Goal: Task Accomplishment & Management: Use online tool/utility

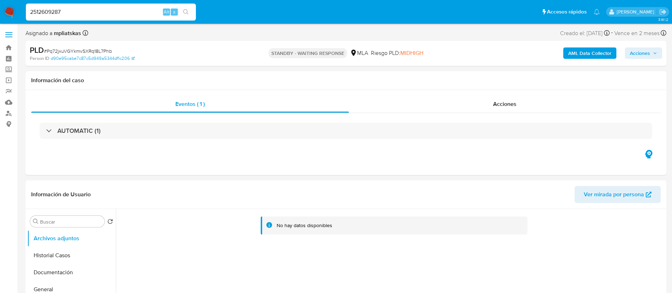
select select "10"
type input "2512609287"
click at [137, 8] on input "2512609287" at bounding box center [111, 11] width 170 height 9
click at [185, 10] on icon "search-icon" at bounding box center [186, 12] width 6 height 6
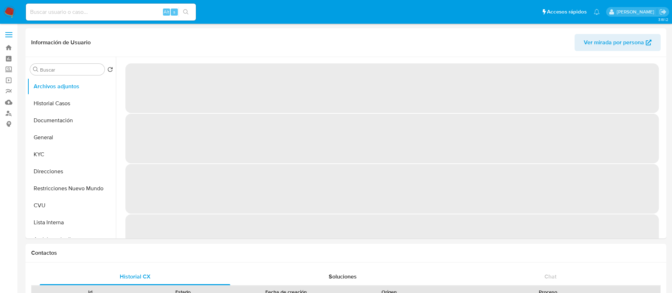
select select "10"
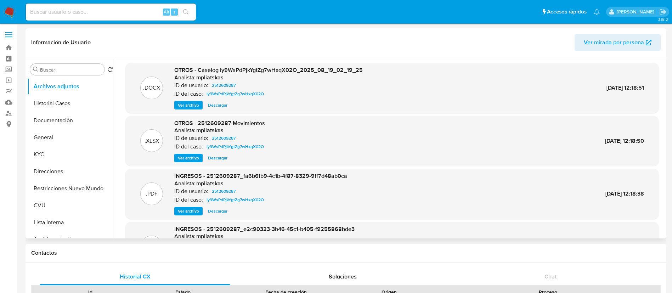
click at [192, 107] on span "Ver archivo" at bounding box center [188, 105] width 21 height 7
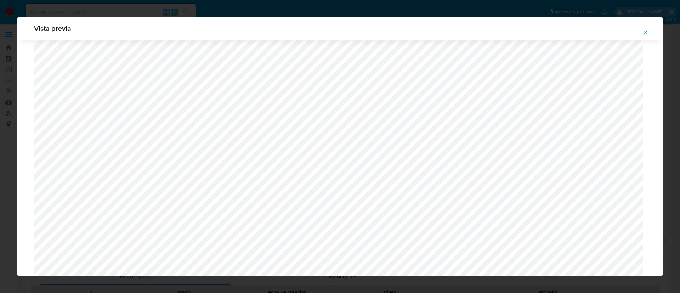
scroll to position [570, 0]
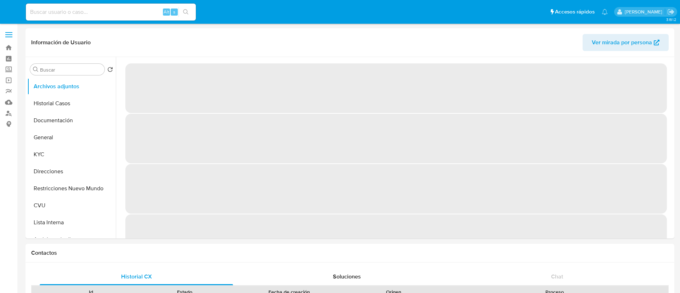
select select "10"
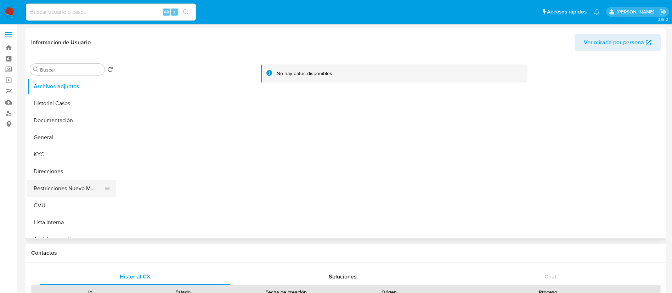
click at [82, 181] on button "Restricciones Nuevo Mundo" at bounding box center [68, 188] width 83 height 17
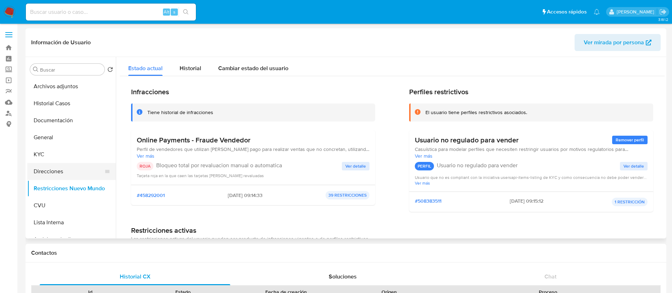
click at [59, 174] on button "Direcciones" at bounding box center [68, 171] width 83 height 17
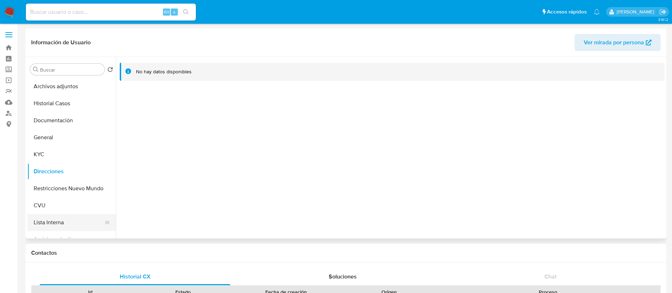
click at [56, 223] on button "Lista Interna" at bounding box center [68, 222] width 83 height 17
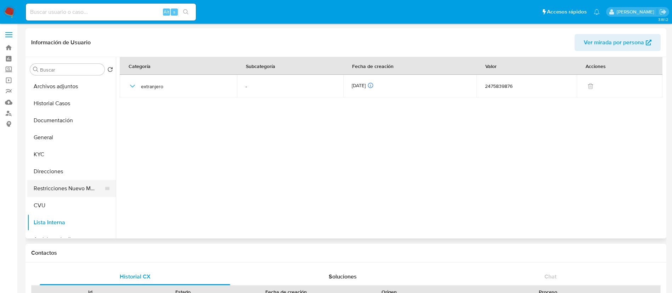
click at [54, 189] on button "Restricciones Nuevo Mundo" at bounding box center [68, 188] width 83 height 17
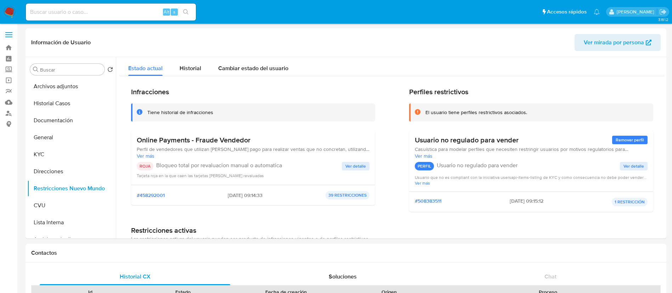
click at [129, 18] on div "Alt s" at bounding box center [111, 12] width 170 height 17
click at [128, 17] on div "Alt s" at bounding box center [111, 12] width 170 height 17
click at [126, 15] on input at bounding box center [111, 11] width 170 height 9
click at [135, 16] on input at bounding box center [111, 11] width 170 height 9
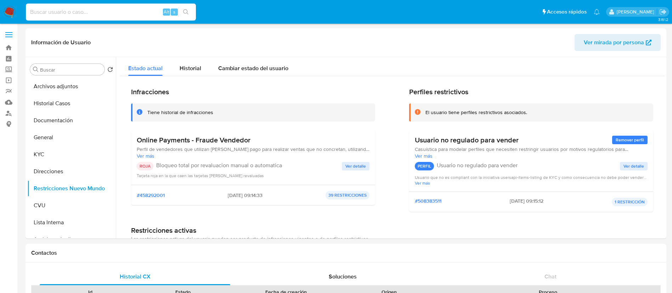
paste input "49713626"
type input "49713626"
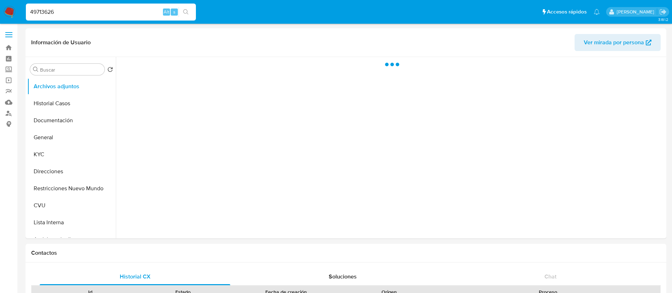
select select "10"
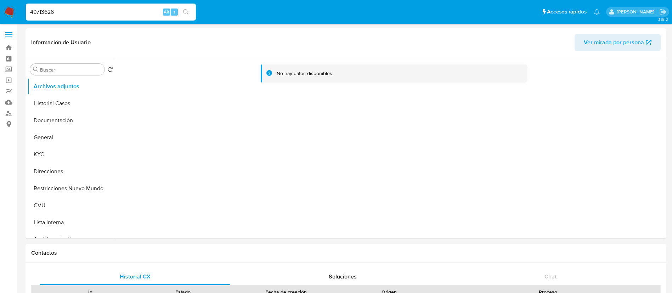
click at [109, 18] on div "49713626 Alt s" at bounding box center [111, 12] width 170 height 17
click at [104, 11] on input "49713626" at bounding box center [111, 11] width 170 height 9
paste input "24099533"
type input "24099533"
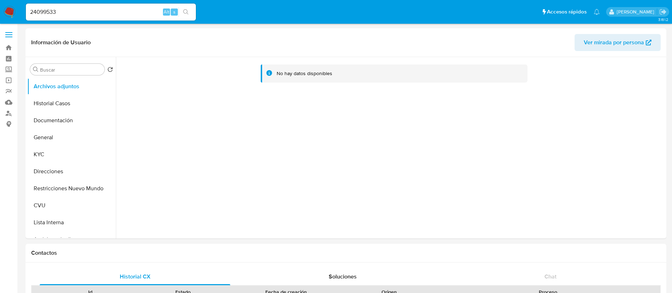
click at [192, 18] on div "24099533 Alt s" at bounding box center [111, 12] width 170 height 17
click at [187, 12] on icon "search-icon" at bounding box center [186, 12] width 6 height 6
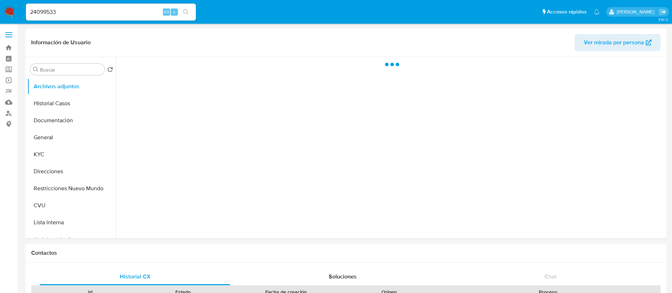
select select "10"
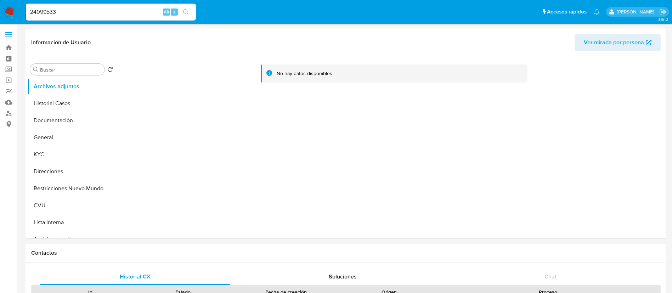
click at [127, 15] on input "24099533" at bounding box center [111, 11] width 170 height 9
paste input "697101878"
type input "2697101878"
click at [187, 13] on icon "search-icon" at bounding box center [186, 12] width 6 height 6
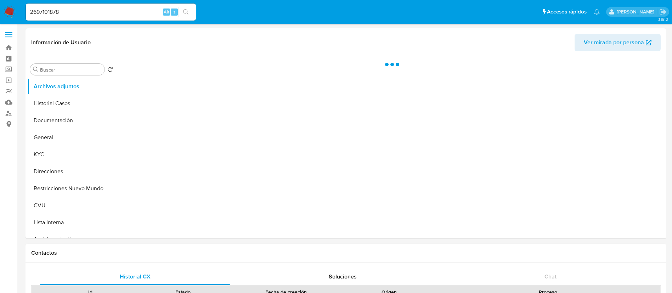
select select "10"
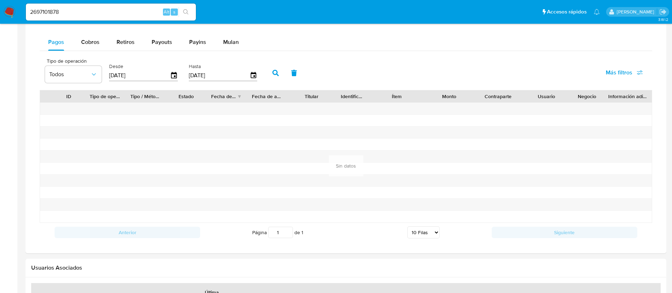
scroll to position [628, 0]
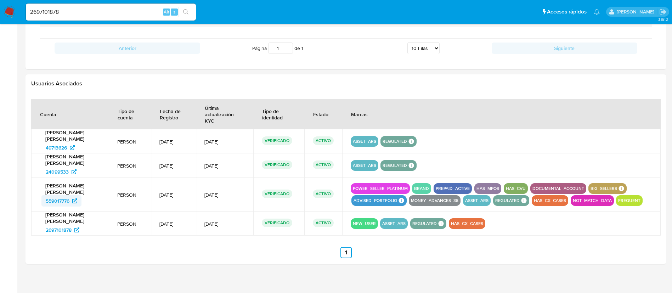
click at [61, 197] on span "559017776" at bounding box center [58, 200] width 24 height 11
click at [126, 10] on input "2697101878" at bounding box center [111, 11] width 170 height 9
paste input "650230799"
type input "650230799"
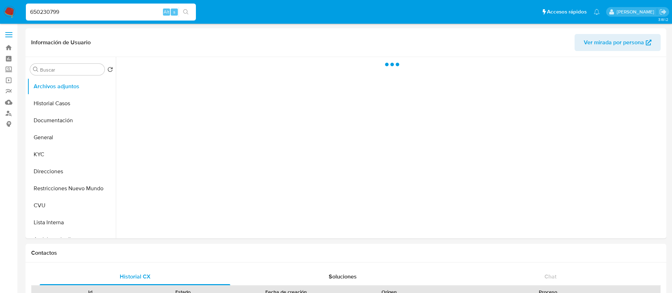
select select "10"
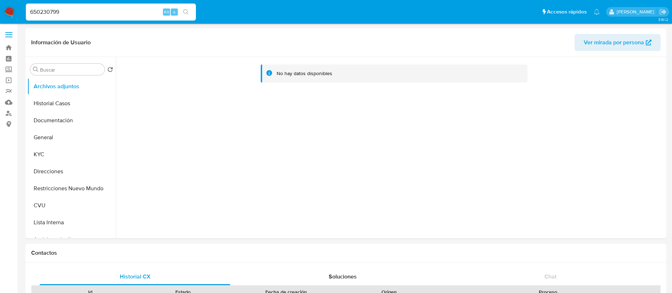
click at [124, 18] on div "650230799 Alt s" at bounding box center [111, 12] width 170 height 17
click at [118, 12] on input "650230799" at bounding box center [111, 11] width 170 height 9
paste input "5697551"
type input "655697551"
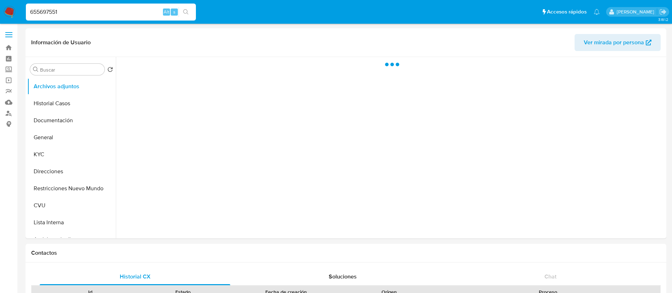
select select "10"
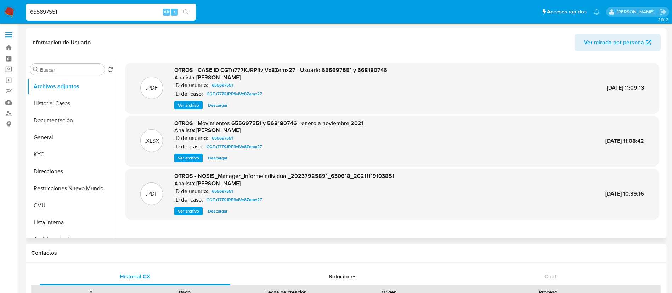
click at [196, 104] on span "Ver archivo" at bounding box center [188, 105] width 21 height 7
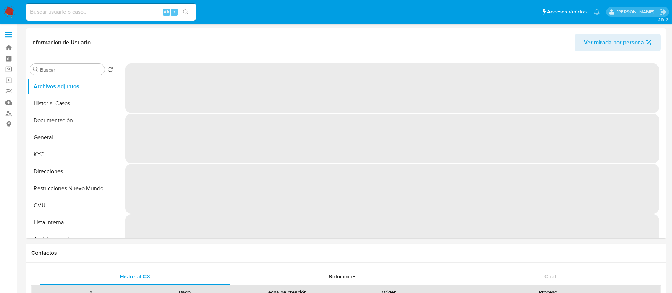
select select "10"
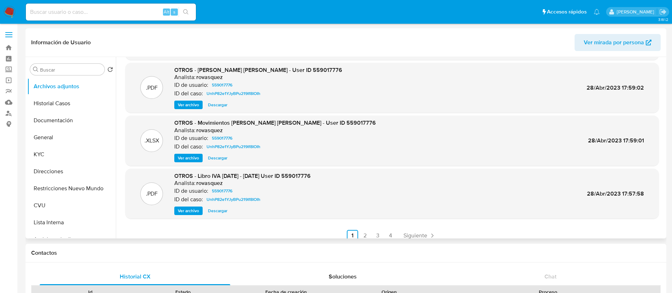
scroll to position [59, 0]
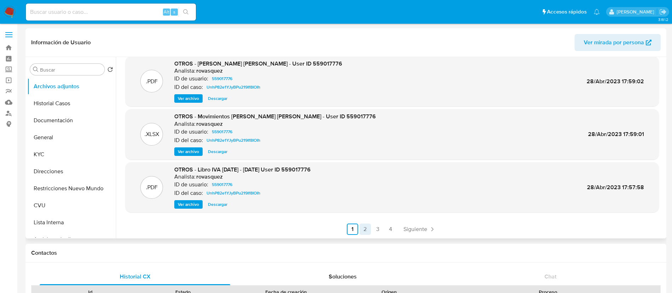
click at [361, 230] on link "2" at bounding box center [364, 228] width 11 height 11
click at [396, 232] on link "3" at bounding box center [396, 228] width 11 height 11
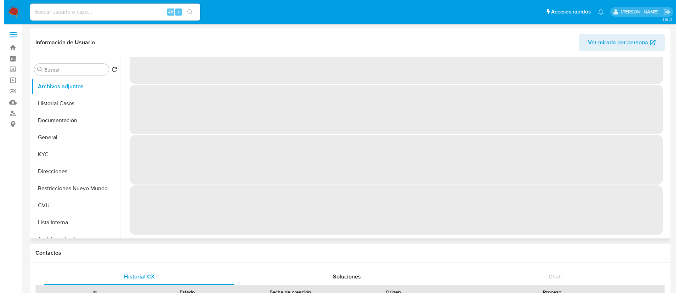
scroll to position [0, 0]
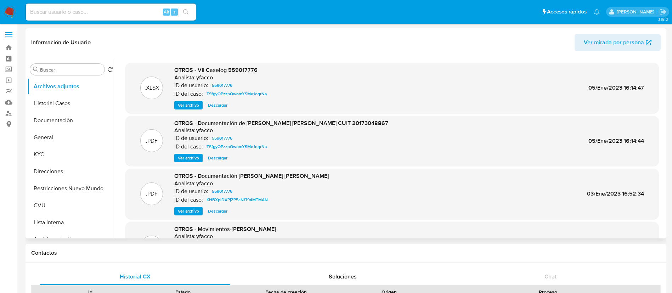
click at [187, 105] on span "Ver archivo" at bounding box center [188, 105] width 21 height 7
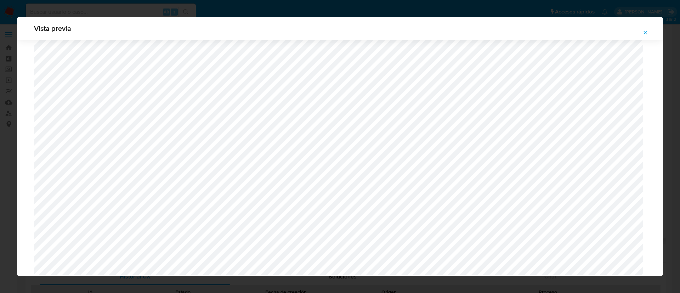
scroll to position [466, 0]
drag, startPoint x: 644, startPoint y: 32, endPoint x: 626, endPoint y: 41, distance: 19.8
click at [644, 32] on icon "Attachment preview" at bounding box center [645, 33] width 6 height 6
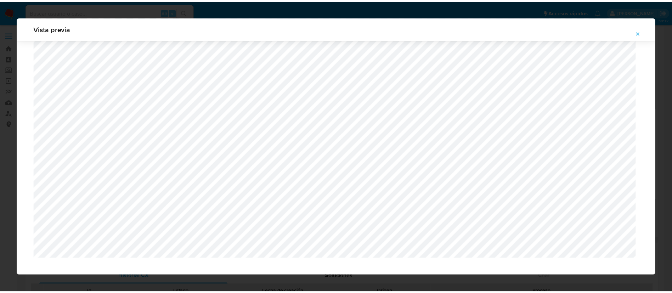
scroll to position [0, 0]
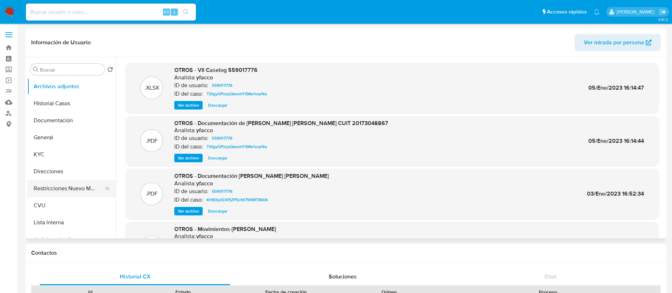
click at [68, 189] on button "Restricciones Nuevo Mundo" at bounding box center [68, 188] width 83 height 17
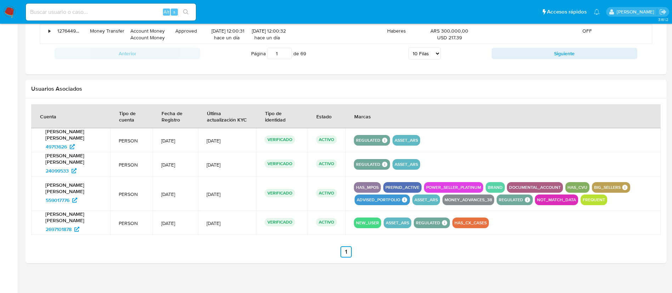
scroll to position [719, 0]
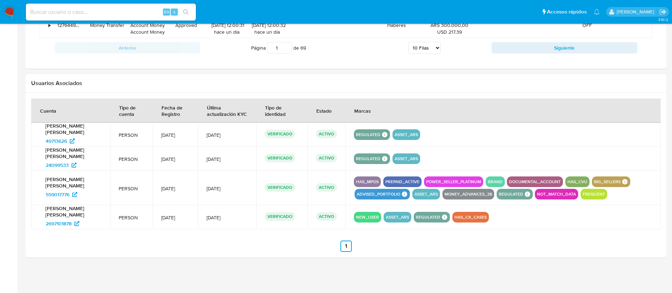
drag, startPoint x: 61, startPoint y: 219, endPoint x: 246, endPoint y: 125, distance: 207.9
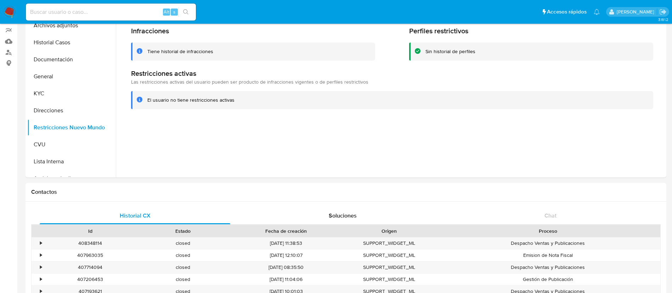
scroll to position [0, 0]
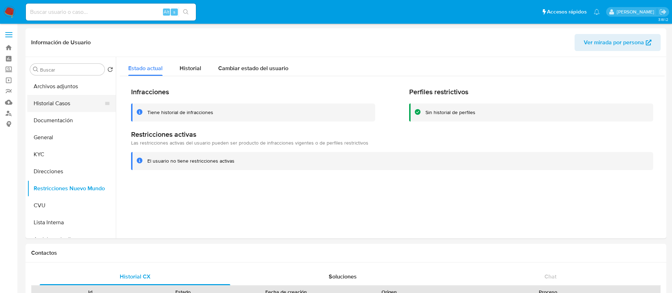
click at [67, 107] on button "Historial Casos" at bounding box center [68, 103] width 83 height 17
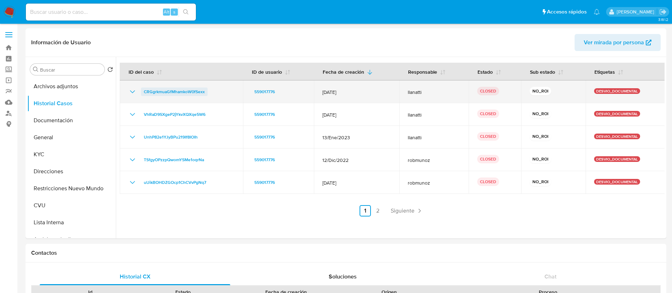
click at [157, 92] on span "CRGgrkmuaGfMhamkoW0fSexx" at bounding box center [174, 91] width 61 height 8
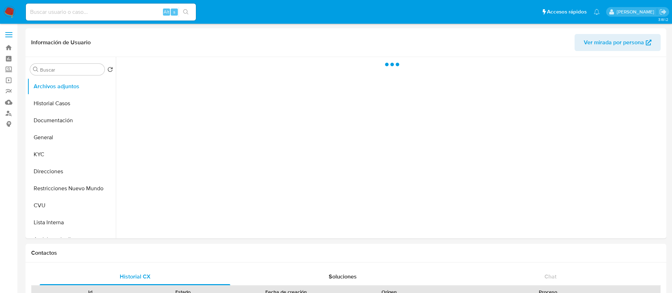
select select "10"
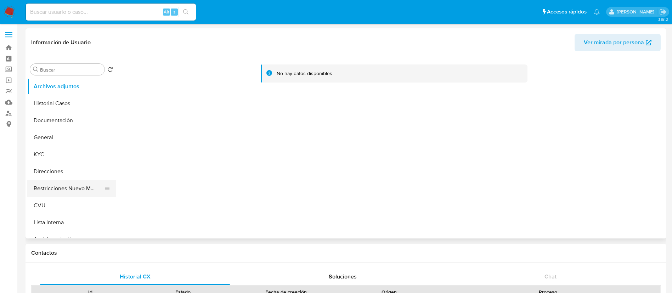
click at [77, 182] on button "Restricciones Nuevo Mundo" at bounding box center [68, 188] width 83 height 17
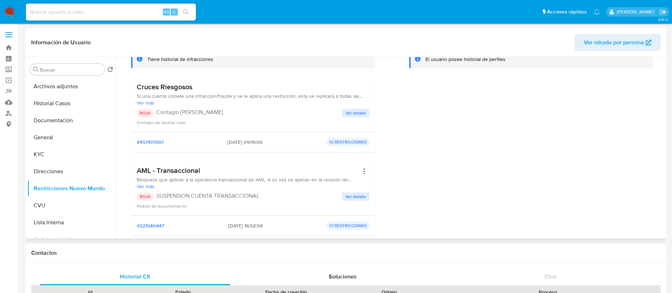
scroll to position [106, 0]
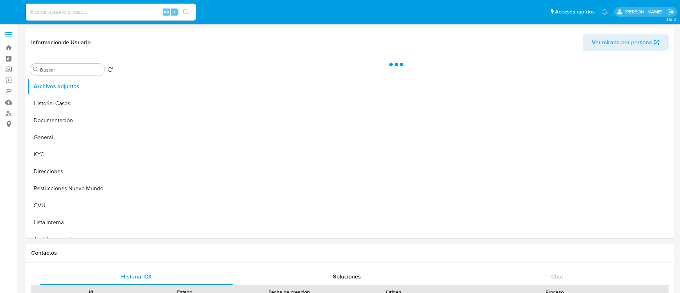
select select "10"
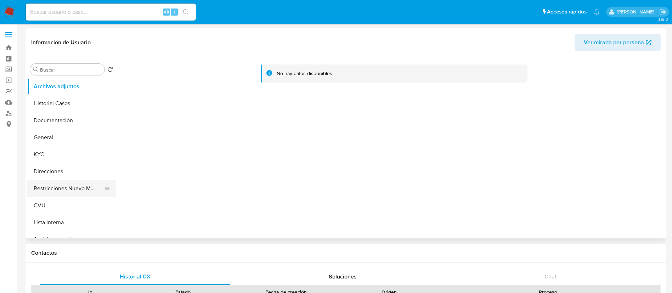
click at [61, 183] on button "Restricciones Nuevo Mundo" at bounding box center [68, 188] width 83 height 17
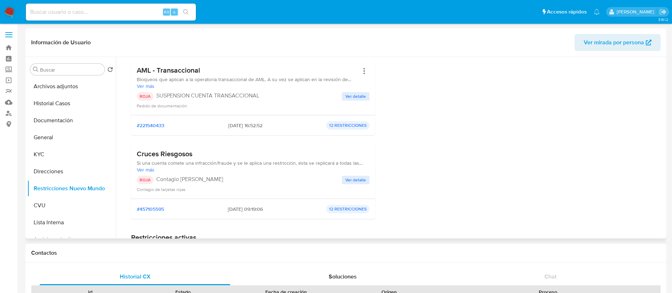
scroll to position [53, 0]
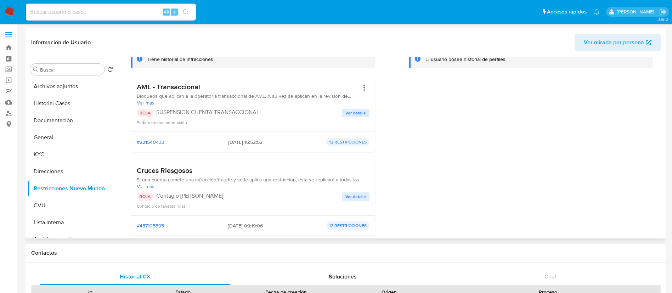
click at [351, 113] on span "Ver detalle" at bounding box center [355, 112] width 21 height 7
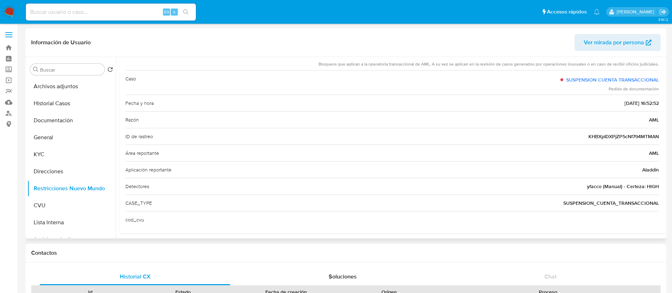
click at [570, 201] on span "SUSPENSION_CUENTA_TRANSACCIONAL" at bounding box center [611, 202] width 96 height 7
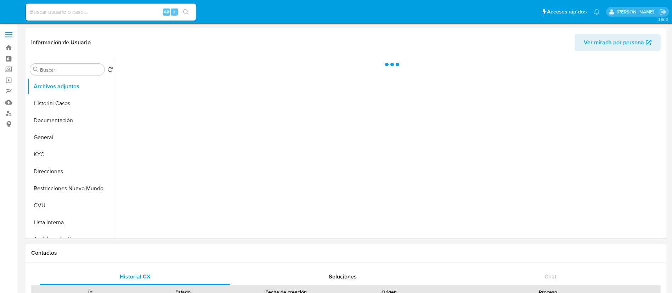
select select "10"
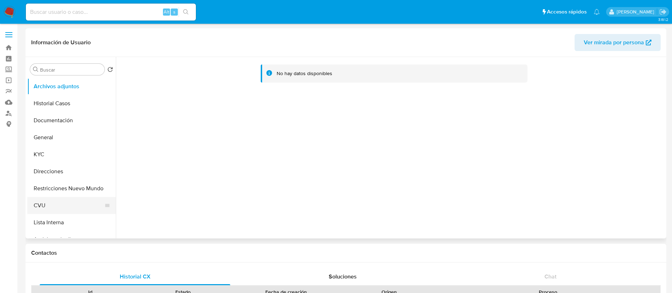
click at [58, 192] on button "Restricciones Nuevo Mundo" at bounding box center [71, 188] width 89 height 17
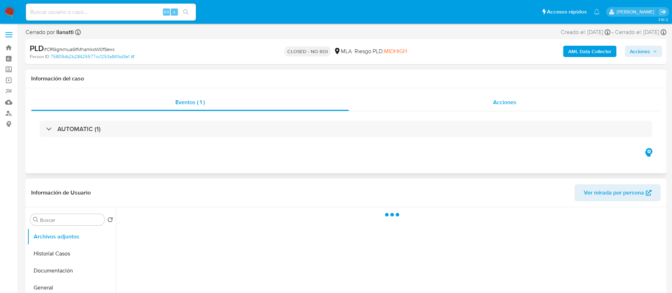
click at [509, 100] on span "Acciones" at bounding box center [504, 102] width 23 height 8
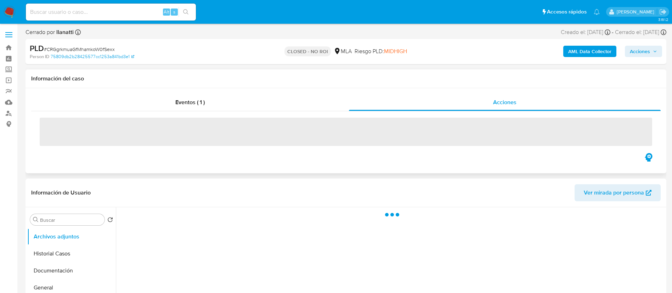
select select "10"
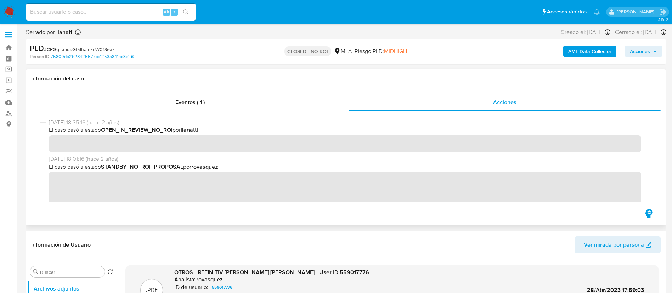
scroll to position [106, 0]
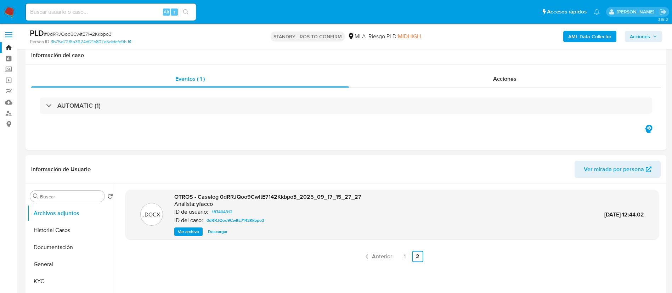
select select "10"
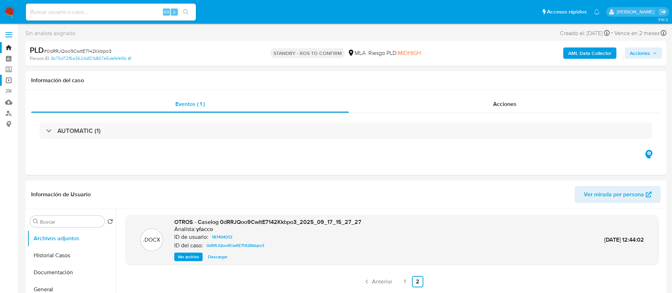
click at [7, 79] on link "Operaciones masivas" at bounding box center [42, 80] width 84 height 11
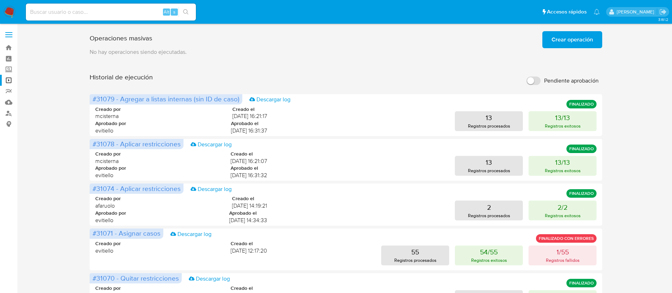
click at [553, 39] on span "Crear operación" at bounding box center [571, 40] width 41 height 16
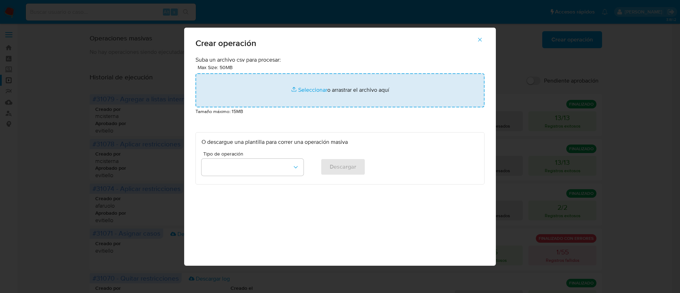
click at [279, 91] on input "file" at bounding box center [339, 90] width 289 height 34
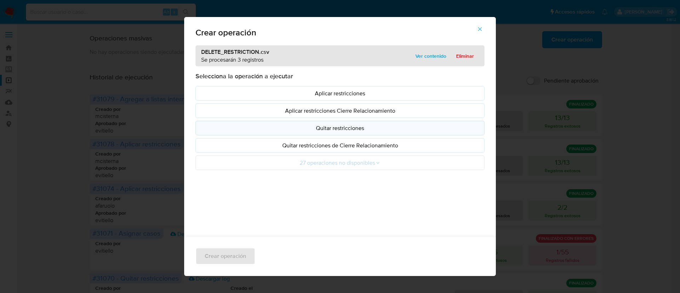
click at [342, 131] on p "Quitar restricciones" at bounding box center [339, 128] width 277 height 8
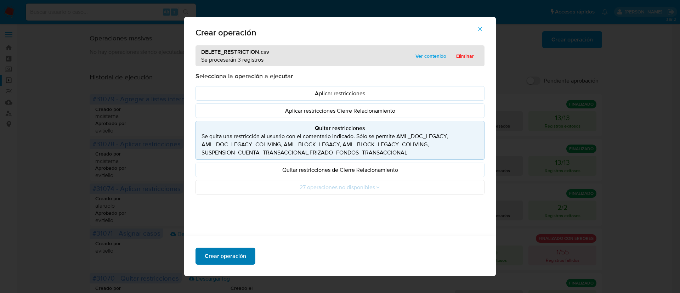
click at [226, 260] on span "Crear operación" at bounding box center [225, 256] width 41 height 16
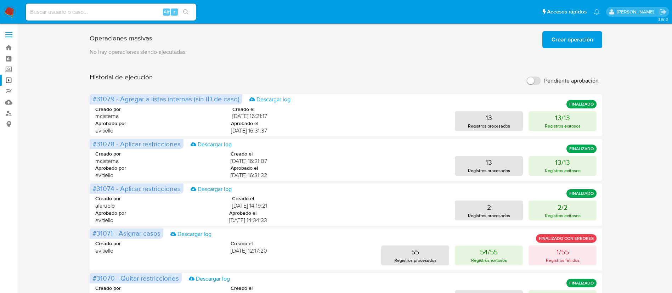
click at [554, 81] on span "Pendiente aprobación" at bounding box center [571, 80] width 55 height 7
click at [540, 81] on input "Pendiente aprobación" at bounding box center [533, 80] width 14 height 8
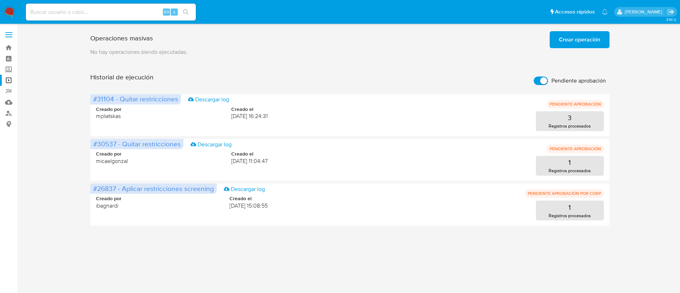
click at [554, 81] on span "Pendiente aprobación" at bounding box center [578, 80] width 55 height 7
click at [548, 81] on input "Pendiente aprobación" at bounding box center [541, 80] width 14 height 8
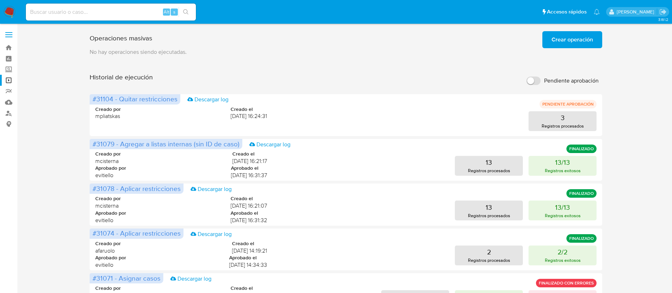
click at [537, 79] on input "Pendiente aprobación" at bounding box center [533, 80] width 14 height 8
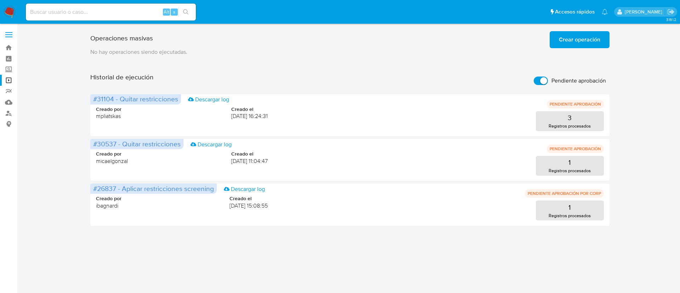
click at [537, 79] on input "Pendiente aprobación" at bounding box center [541, 80] width 14 height 8
checkbox input "false"
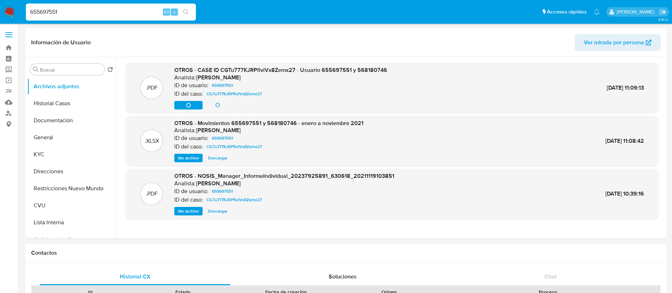
select select "10"
